Goal: Obtain resource: Download file/media

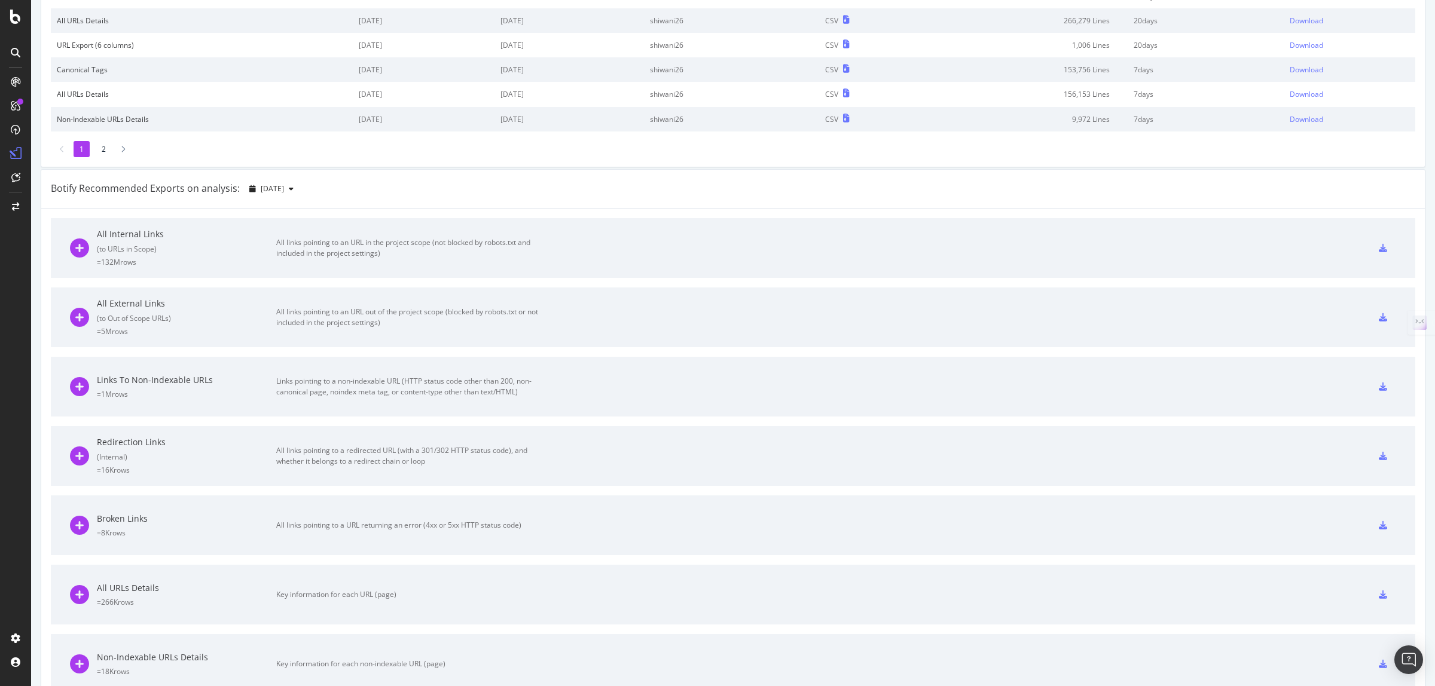
scroll to position [96, 0]
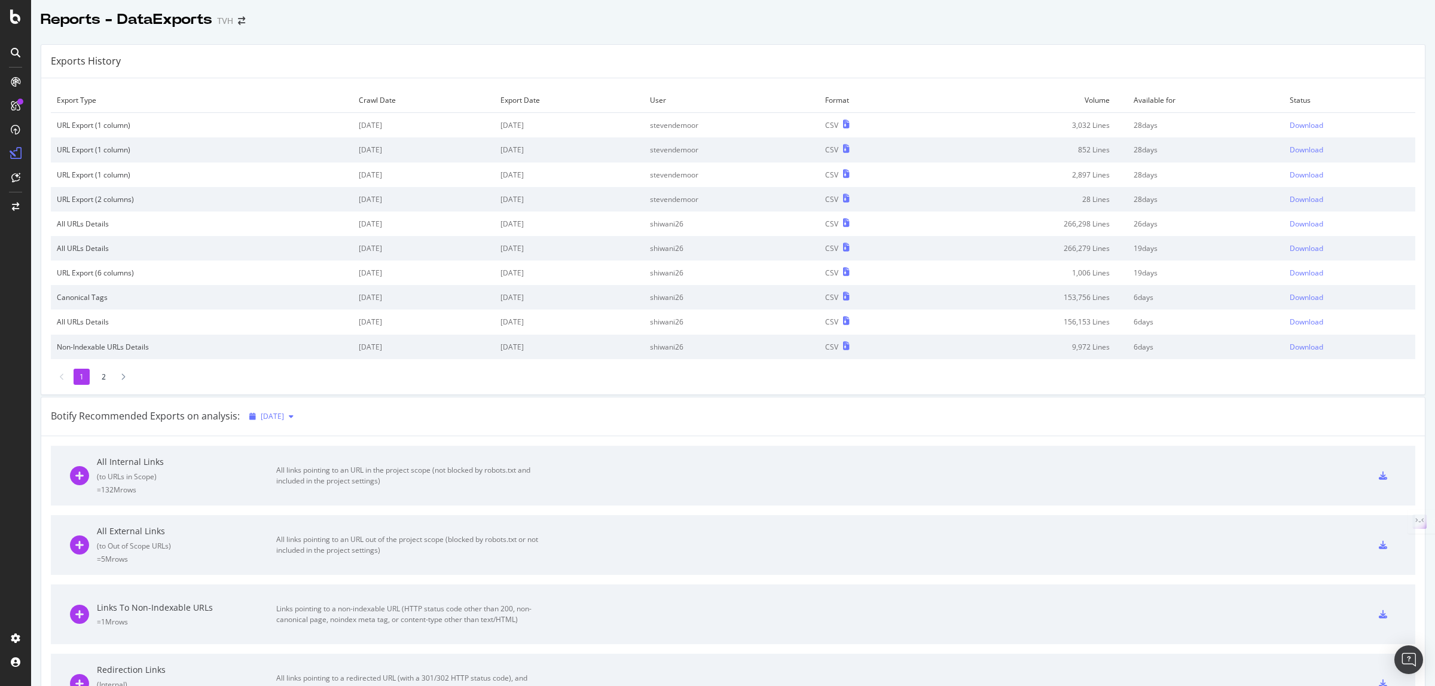
click at [293, 416] on icon "button" at bounding box center [291, 416] width 5 height 7
click at [337, 461] on div "266K URLs" at bounding box center [318, 459] width 35 height 11
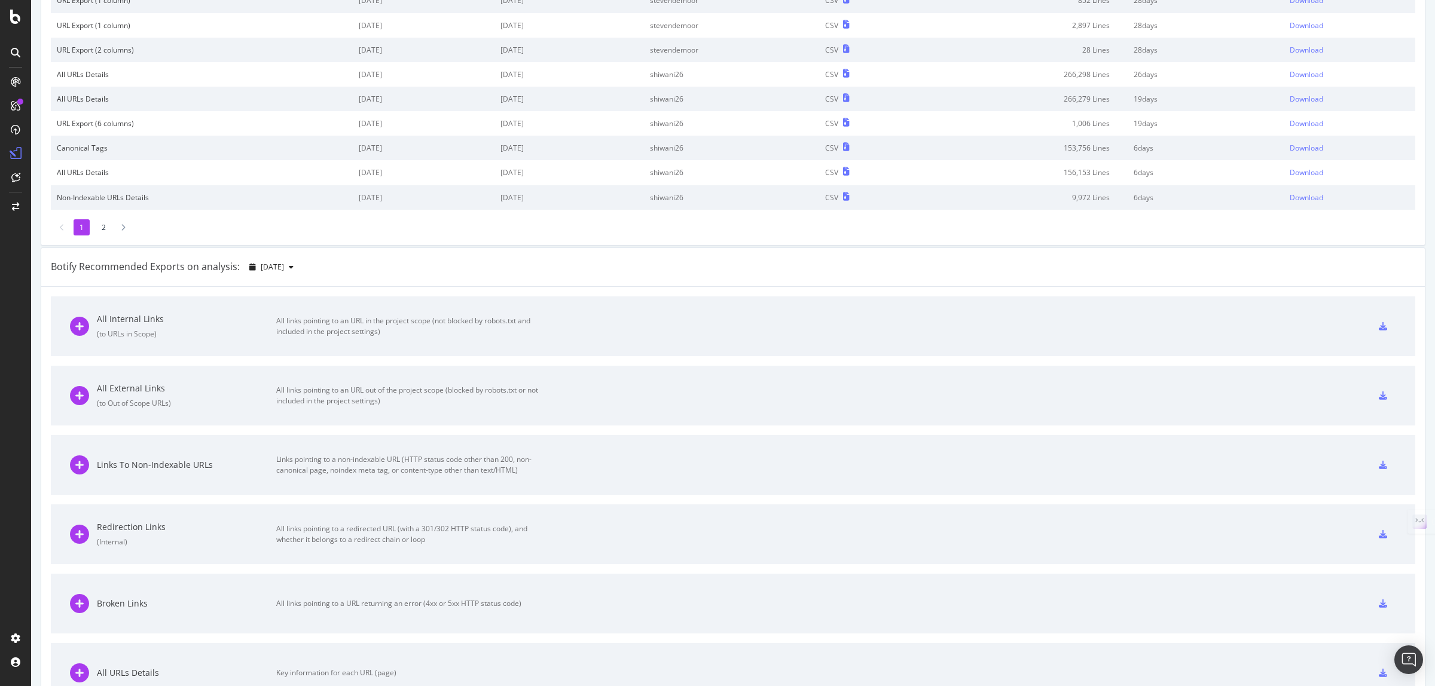
scroll to position [374, 0]
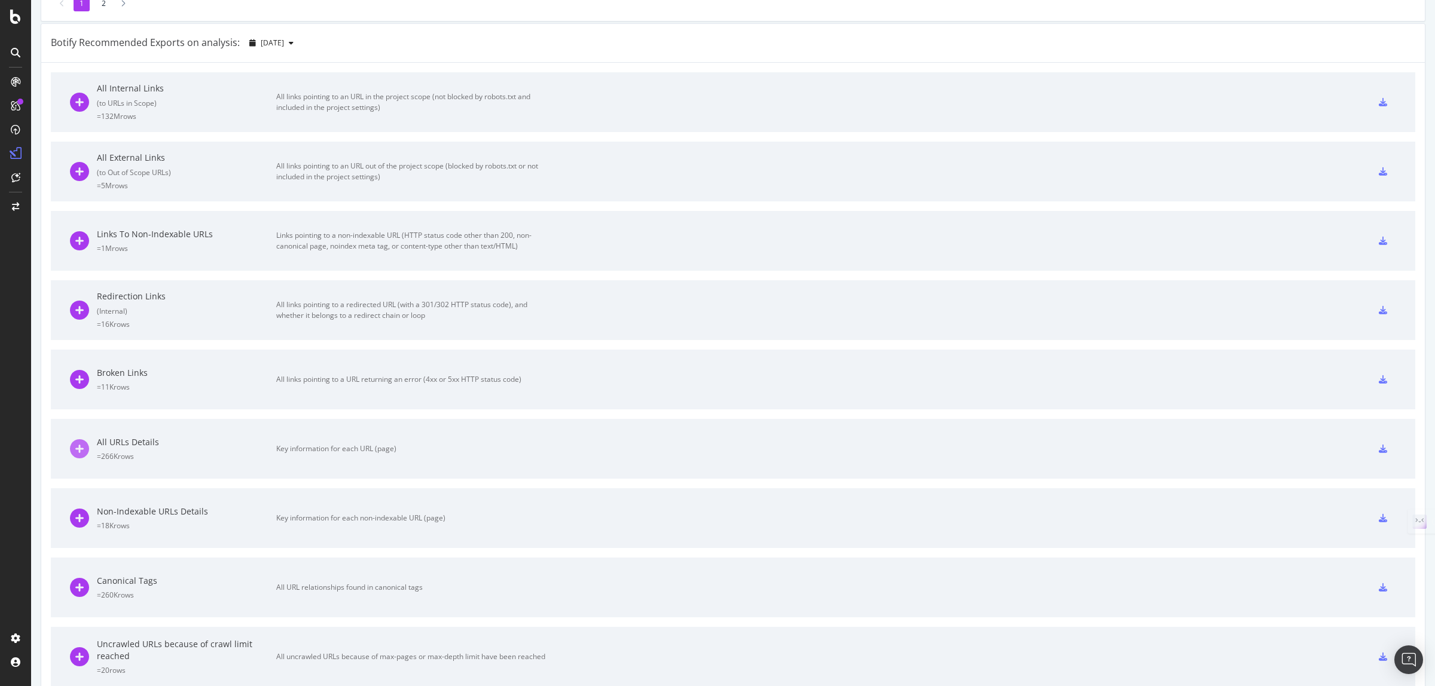
click at [74, 452] on icon at bounding box center [79, 448] width 19 height 19
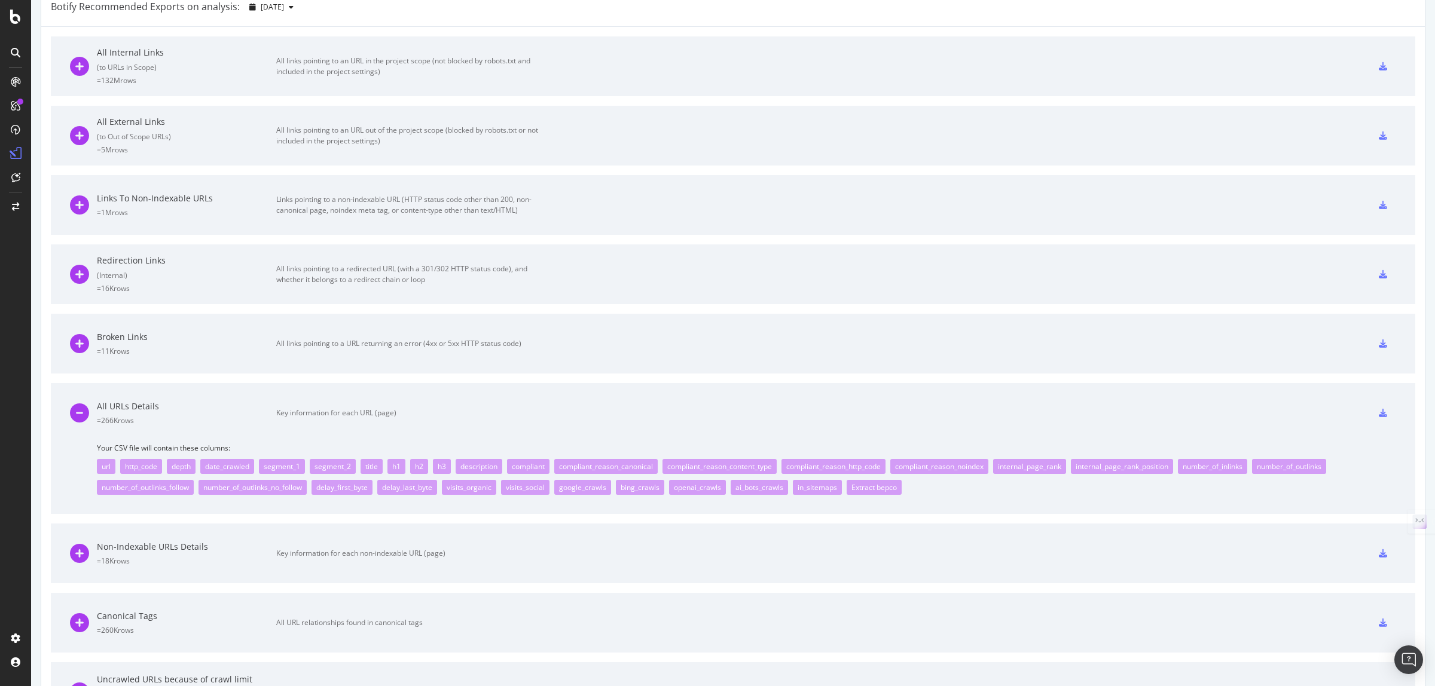
scroll to position [392, 0]
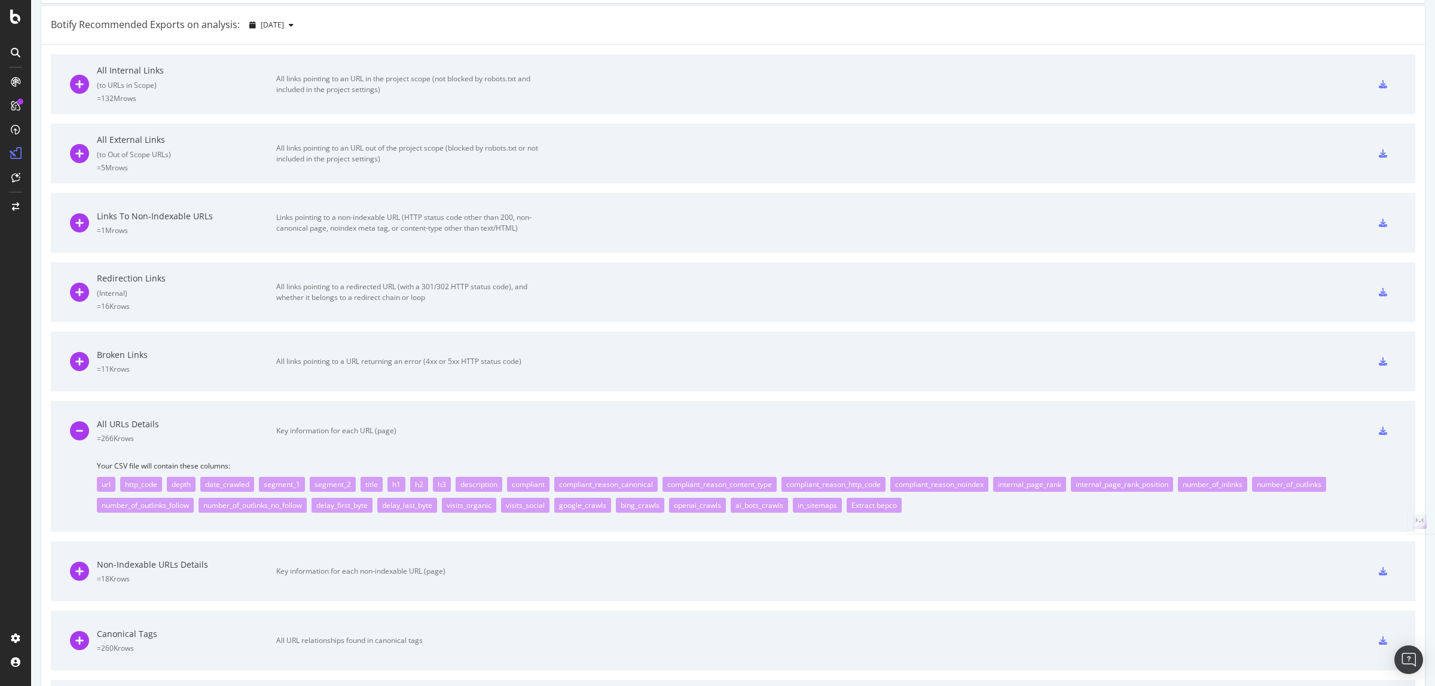
click at [1378, 430] on icon at bounding box center [1382, 431] width 8 height 8
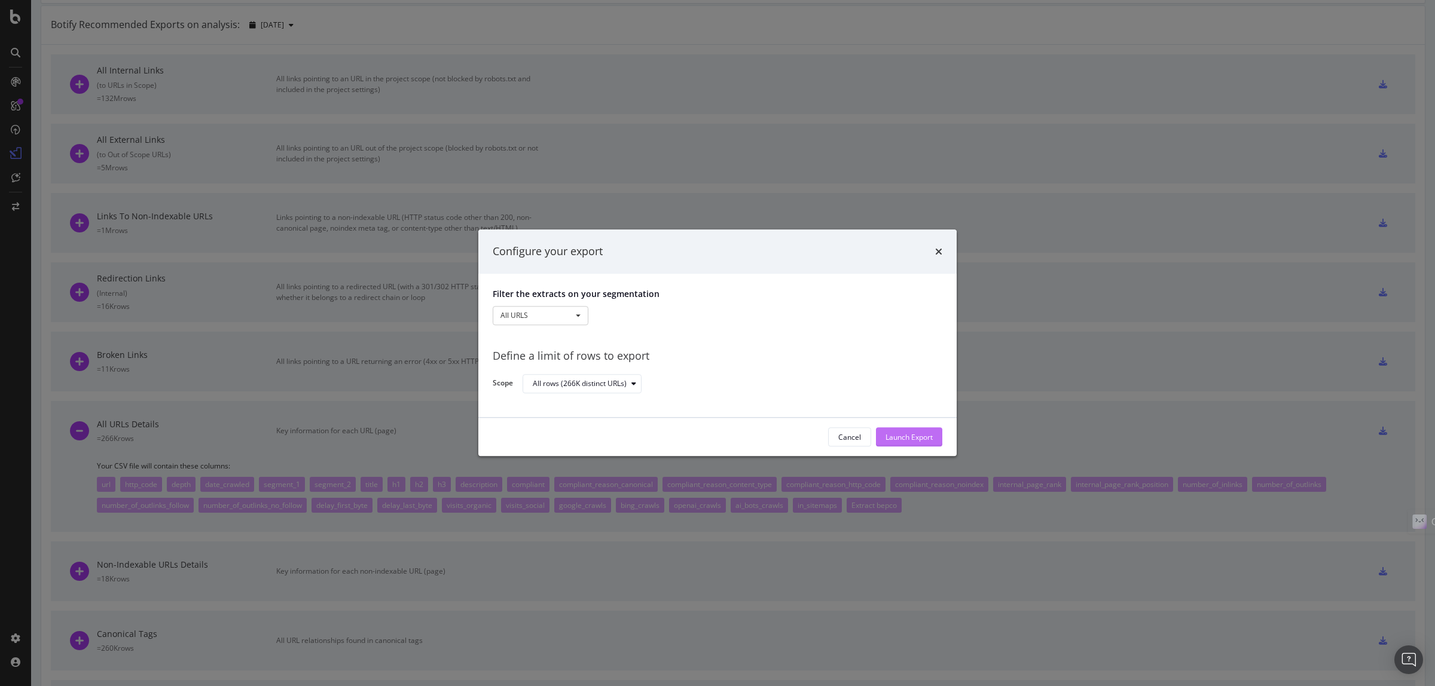
click at [898, 440] on div "Launch Export" at bounding box center [908, 437] width 47 height 10
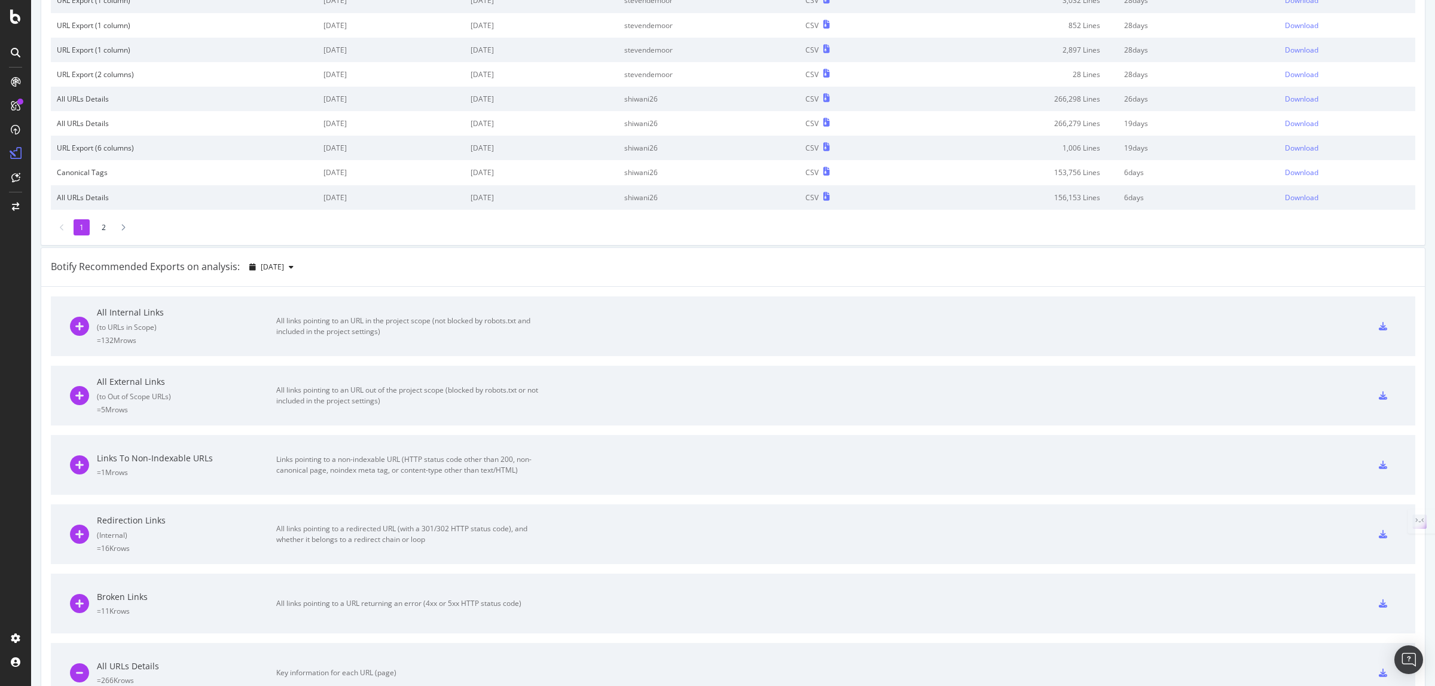
scroll to position [0, 0]
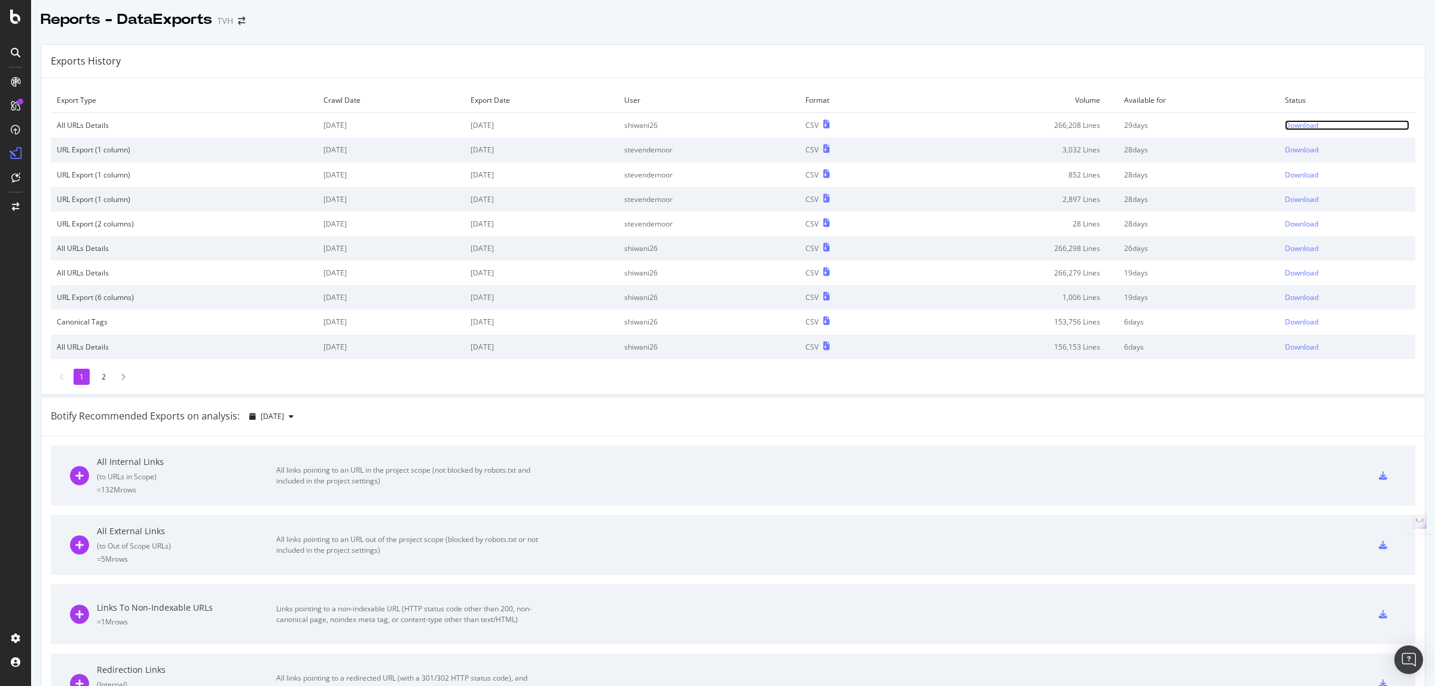
click at [1285, 129] on div "Download" at bounding box center [1301, 125] width 33 height 10
